Goal: Task Accomplishment & Management: Use online tool/utility

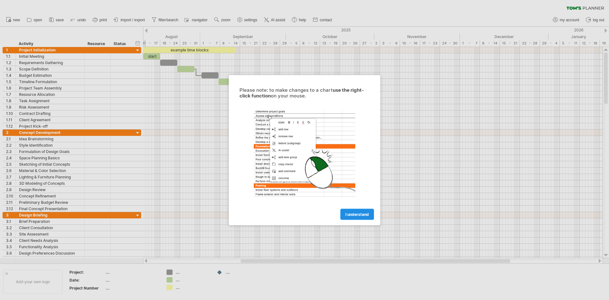
click at [358, 214] on span "I understand" at bounding box center [356, 214] width 23 height 5
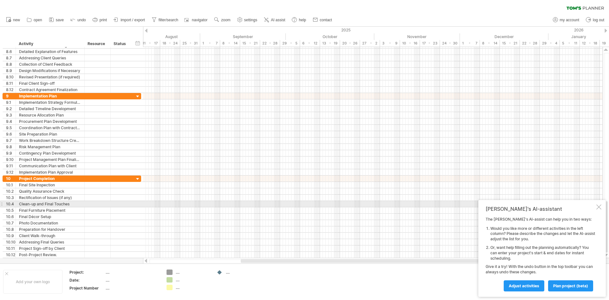
click at [596, 207] on div "[PERSON_NAME]'s AI-assistant The [PERSON_NAME]'s AI-assist can help you in two …" at bounding box center [542, 248] width 128 height 97
click at [102, 18] on span "print" at bounding box center [103, 20] width 7 height 4
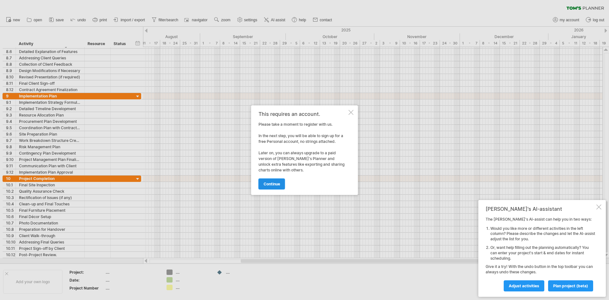
click at [278, 182] on span "continue" at bounding box center [272, 183] width 16 height 5
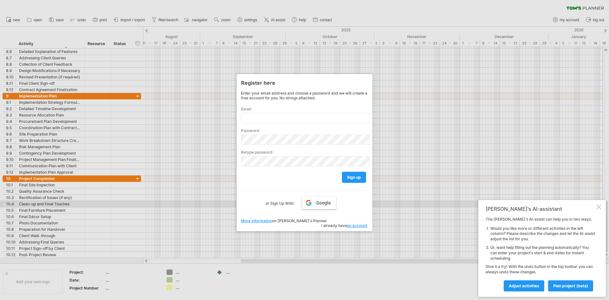
click at [310, 204] on link "Google" at bounding box center [319, 202] width 34 height 13
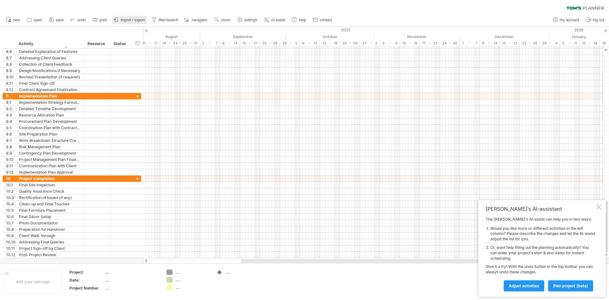
click at [121, 18] on link "import / export" at bounding box center [129, 20] width 35 height 8
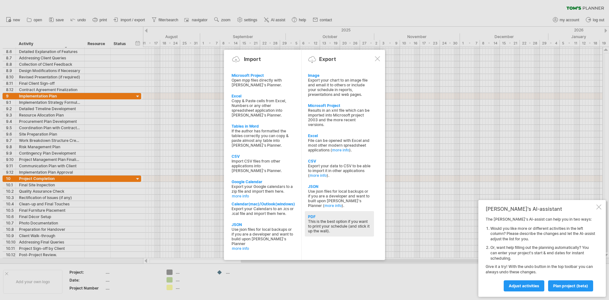
click at [334, 225] on div "This is the best option if you want to print your schedule (and stick it up the…" at bounding box center [339, 226] width 63 height 14
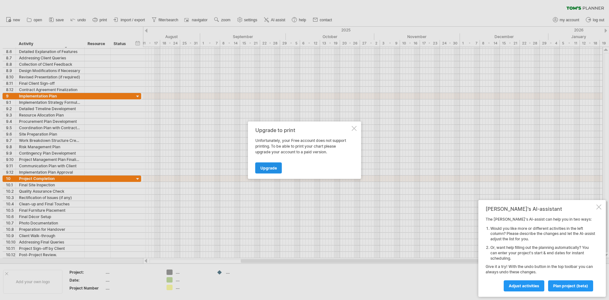
click at [276, 169] on span "Upgrade" at bounding box center [268, 167] width 16 height 5
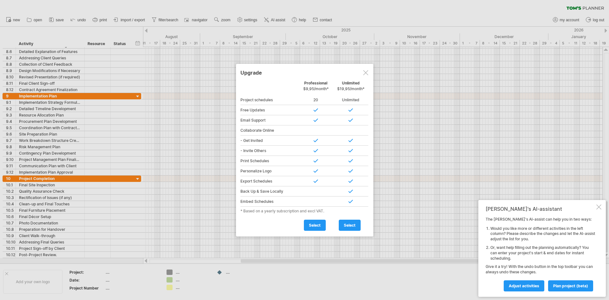
click at [365, 70] on div at bounding box center [365, 72] width 5 height 5
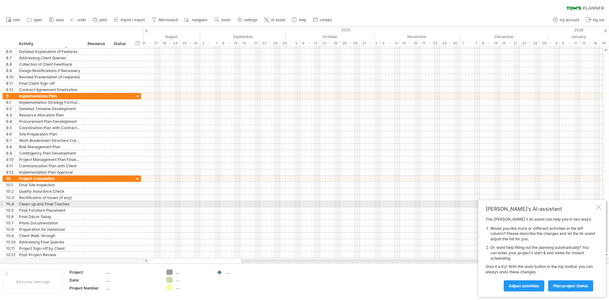
click at [598, 207] on div at bounding box center [598, 206] width 5 height 5
